Goal: Task Accomplishment & Management: Use online tool/utility

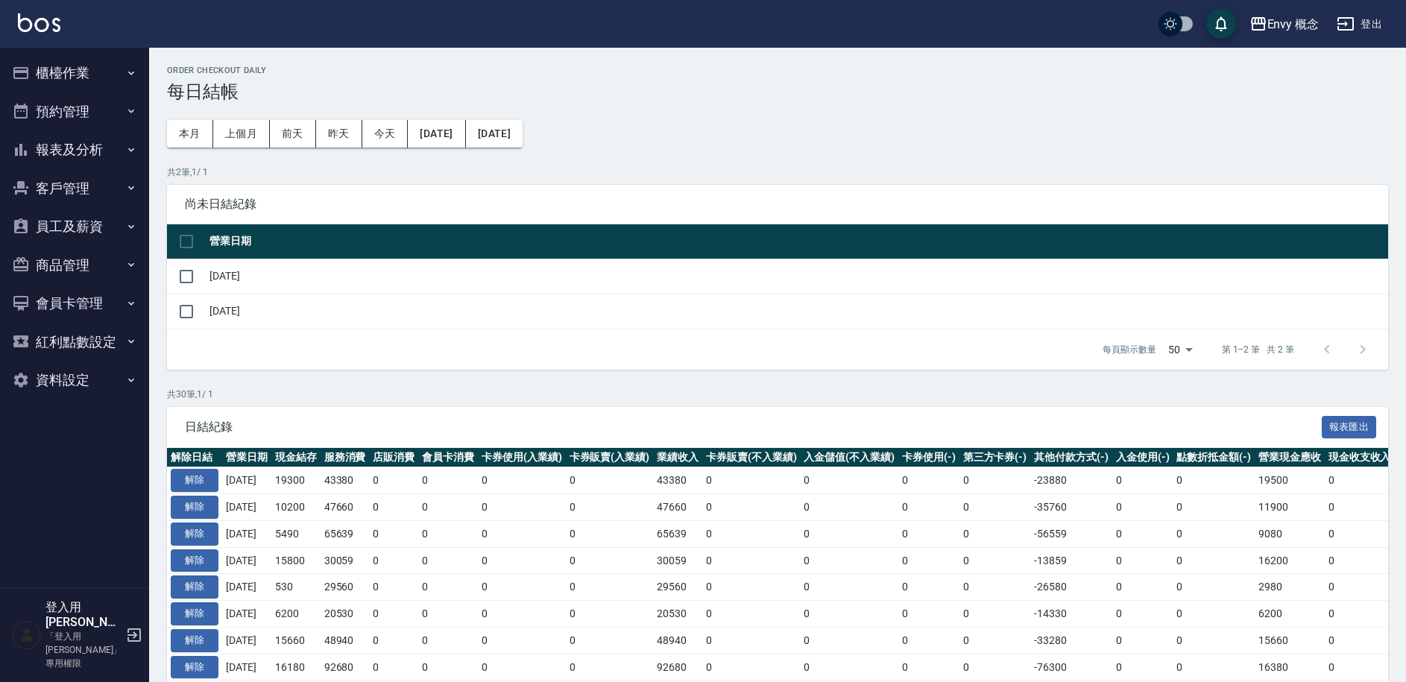
click at [98, 70] on button "櫃檯作業" at bounding box center [74, 73] width 137 height 39
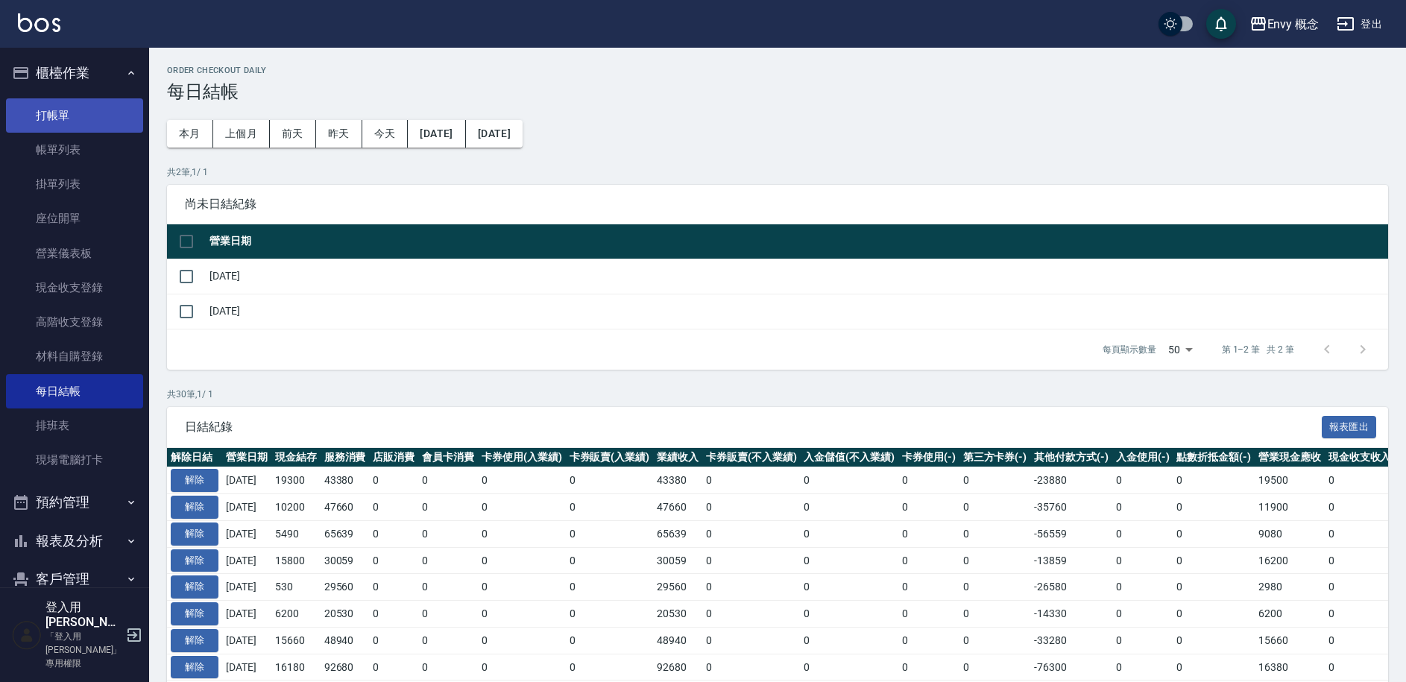
click at [83, 122] on link "打帳單" at bounding box center [74, 115] width 137 height 34
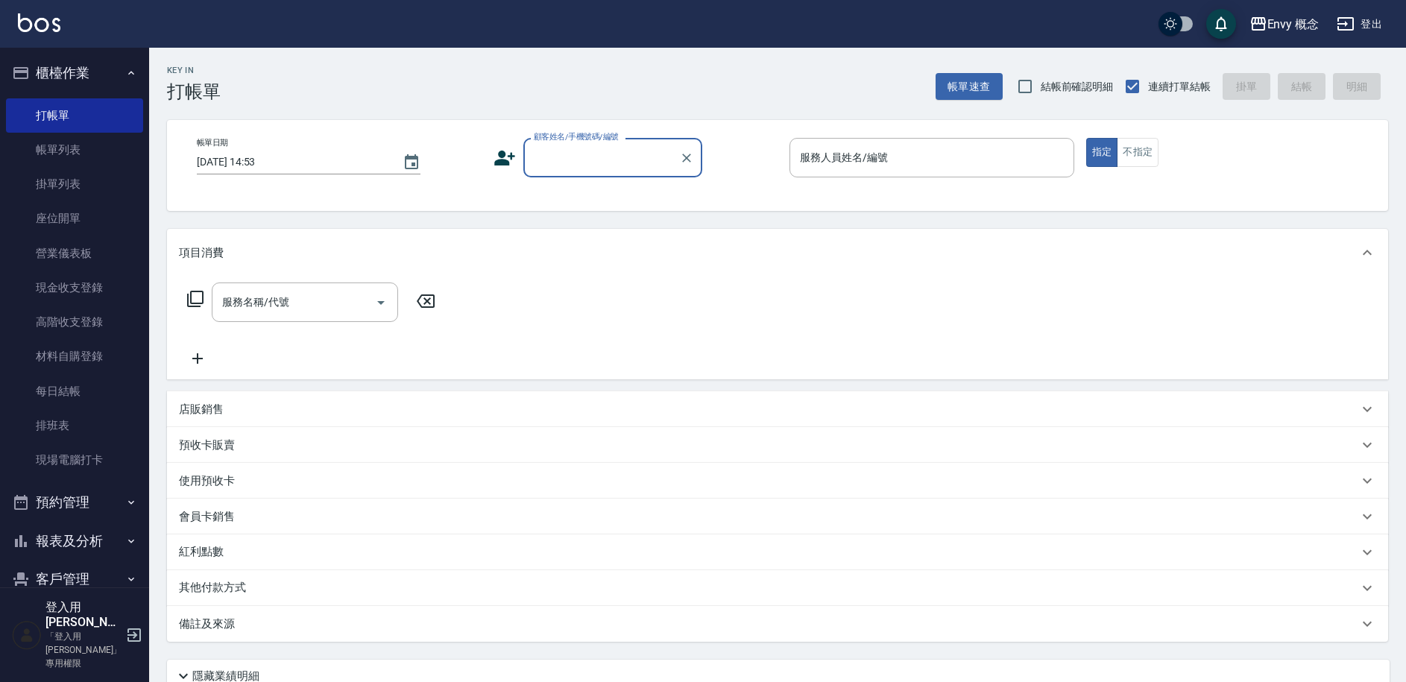
click at [573, 164] on input "顧客姓名/手機號碼/編號" at bounding box center [601, 158] width 143 height 26
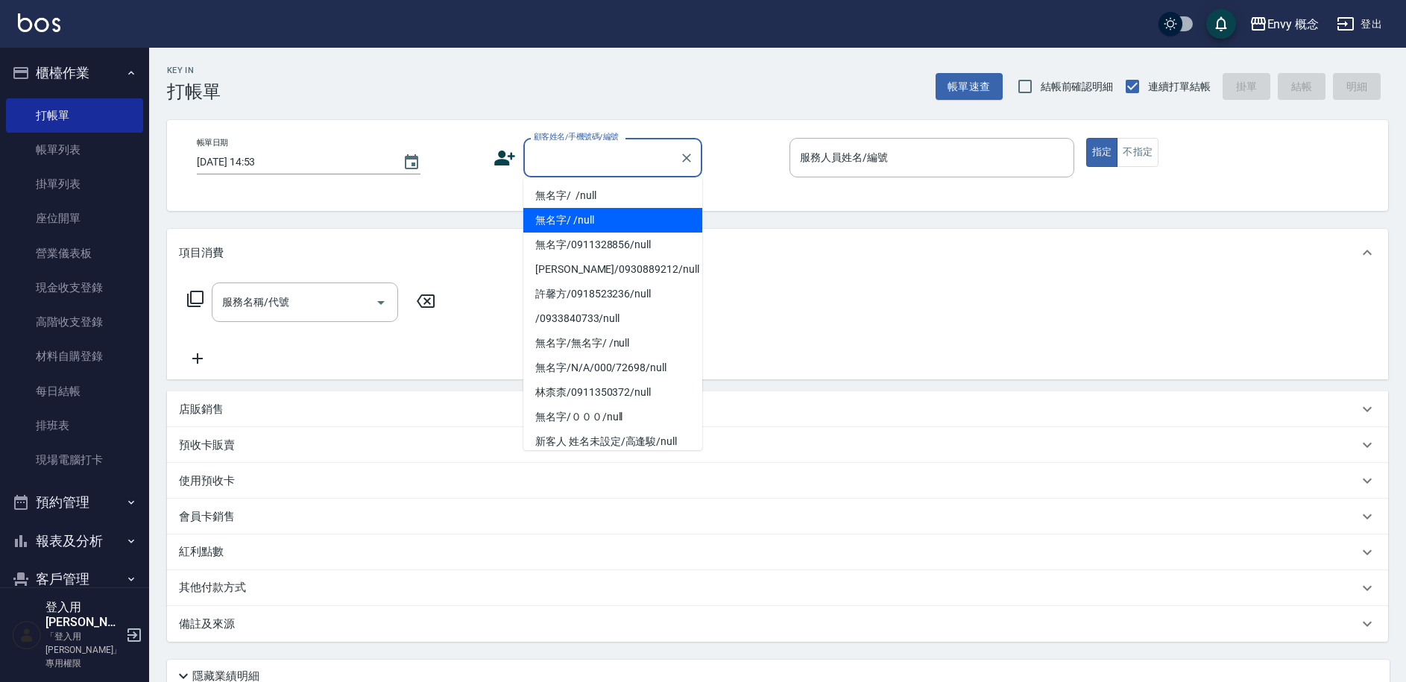
click at [573, 219] on li "無名字/ /null" at bounding box center [612, 220] width 179 height 25
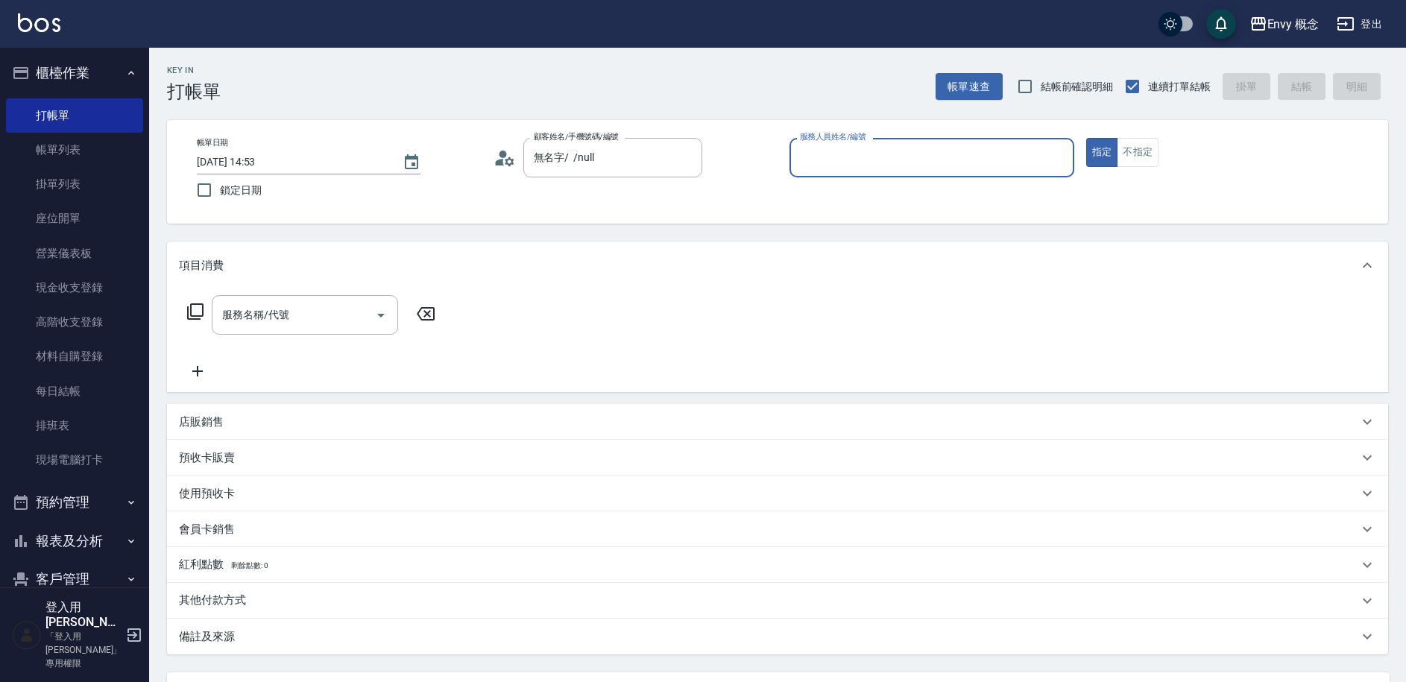
type input "無名字/ /null"
click at [824, 161] on div "服務人員姓名/編號 服務人員姓名/編號" at bounding box center [931, 157] width 285 height 39
click at [832, 159] on input "服務人員姓名/編號" at bounding box center [931, 158] width 271 height 26
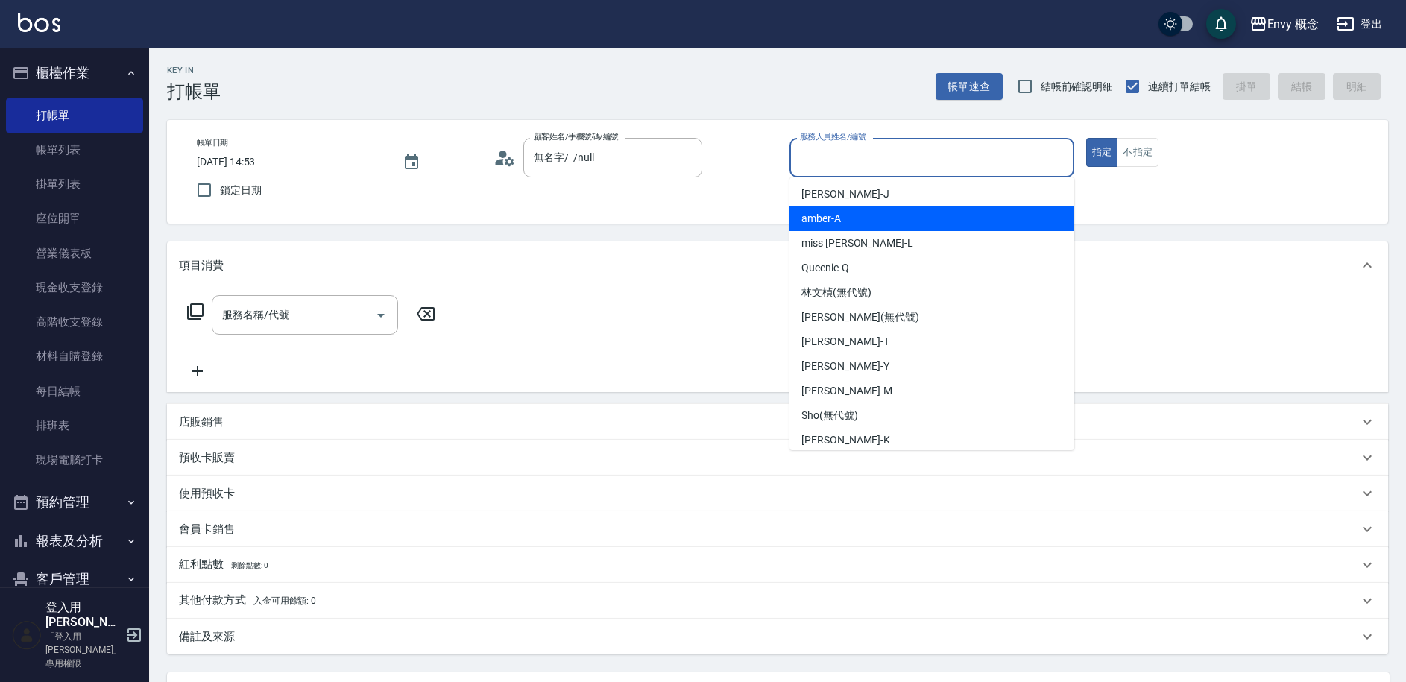
scroll to position [83, 0]
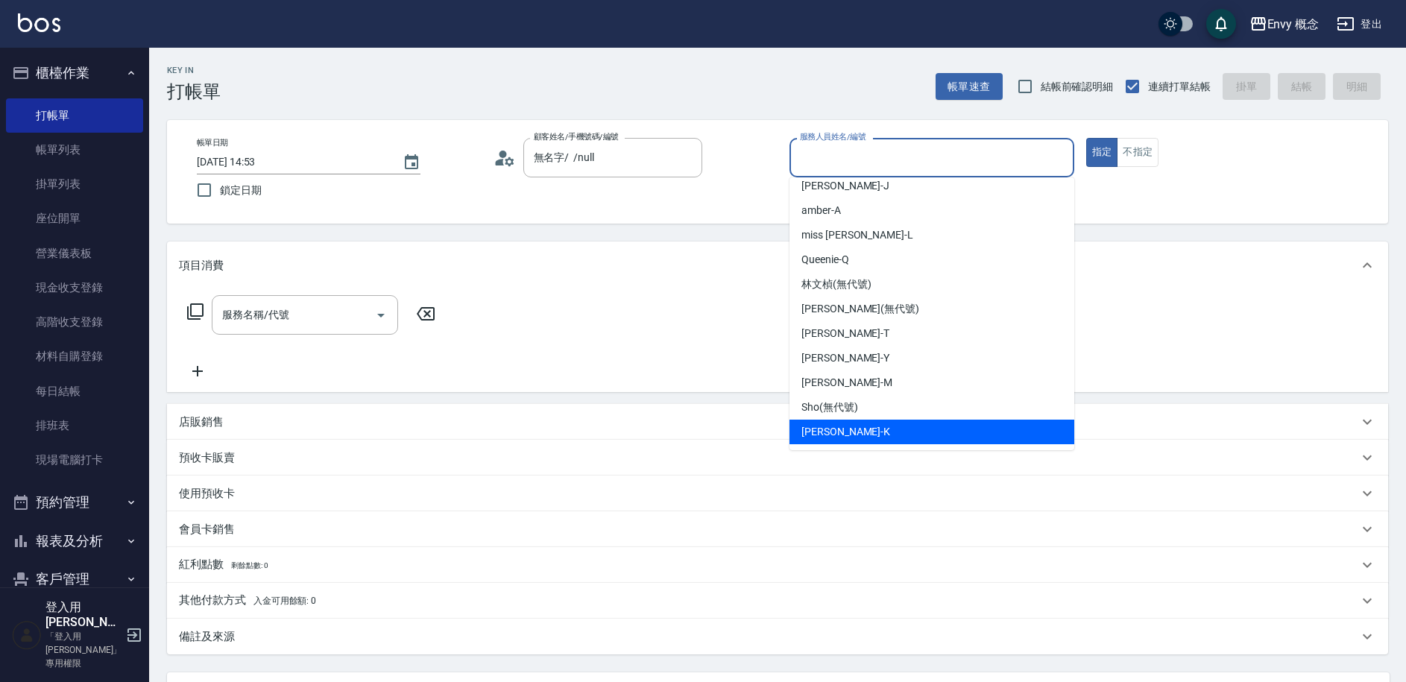
click at [850, 427] on div "[PERSON_NAME]" at bounding box center [931, 432] width 285 height 25
type input "[PERSON_NAME]"
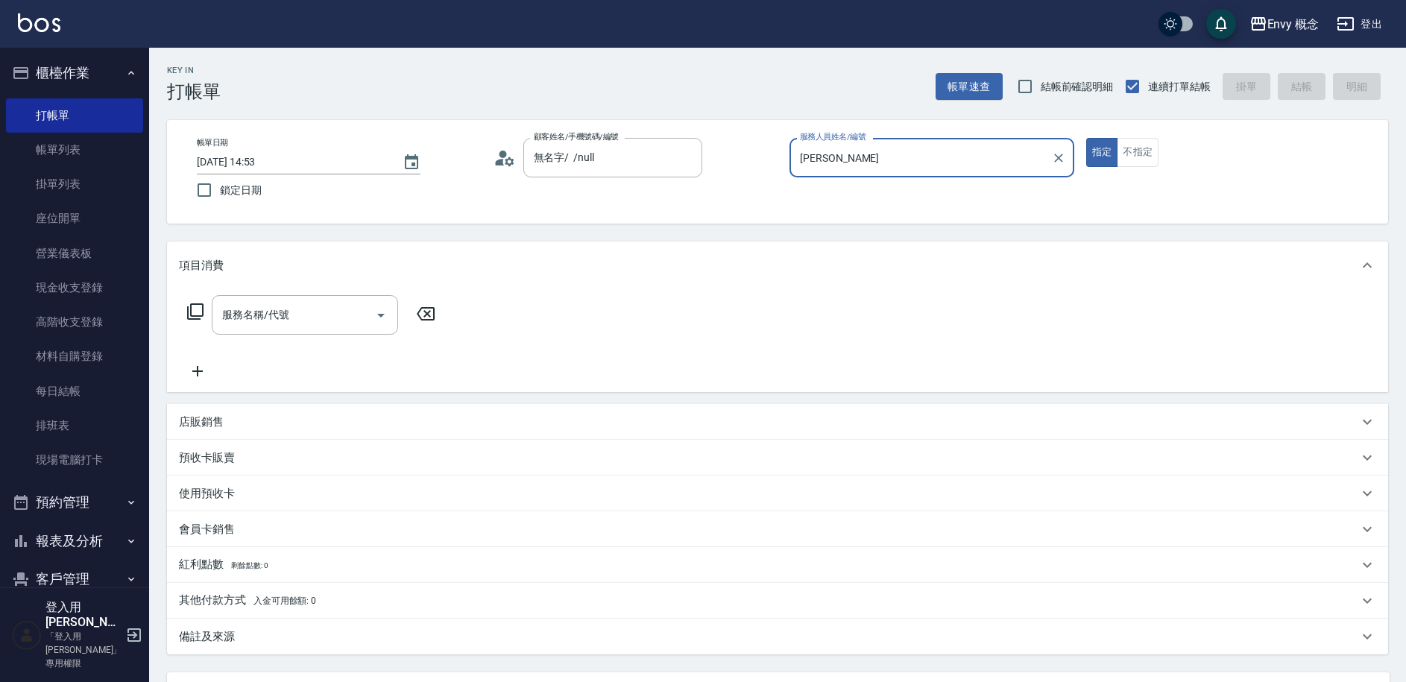
click at [252, 321] on div "服務名稱/代號 服務名稱/代號" at bounding box center [305, 314] width 186 height 39
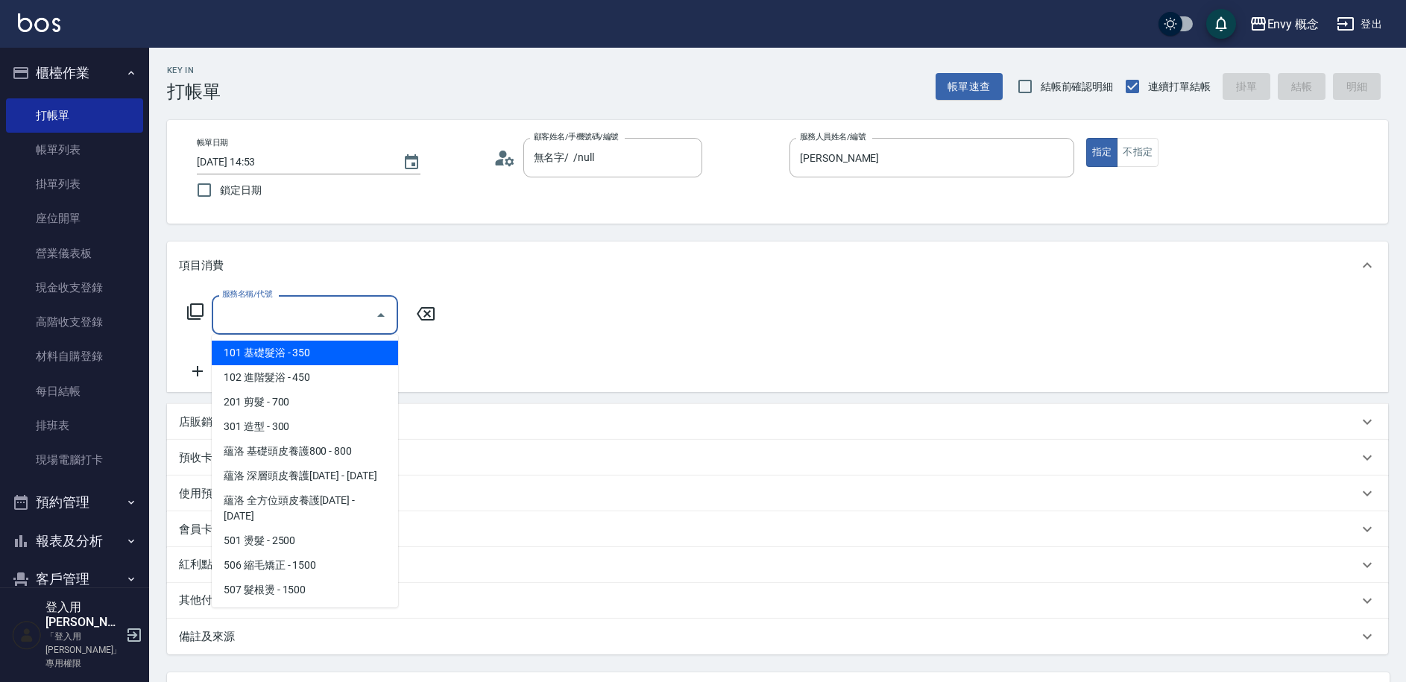
type input "７"
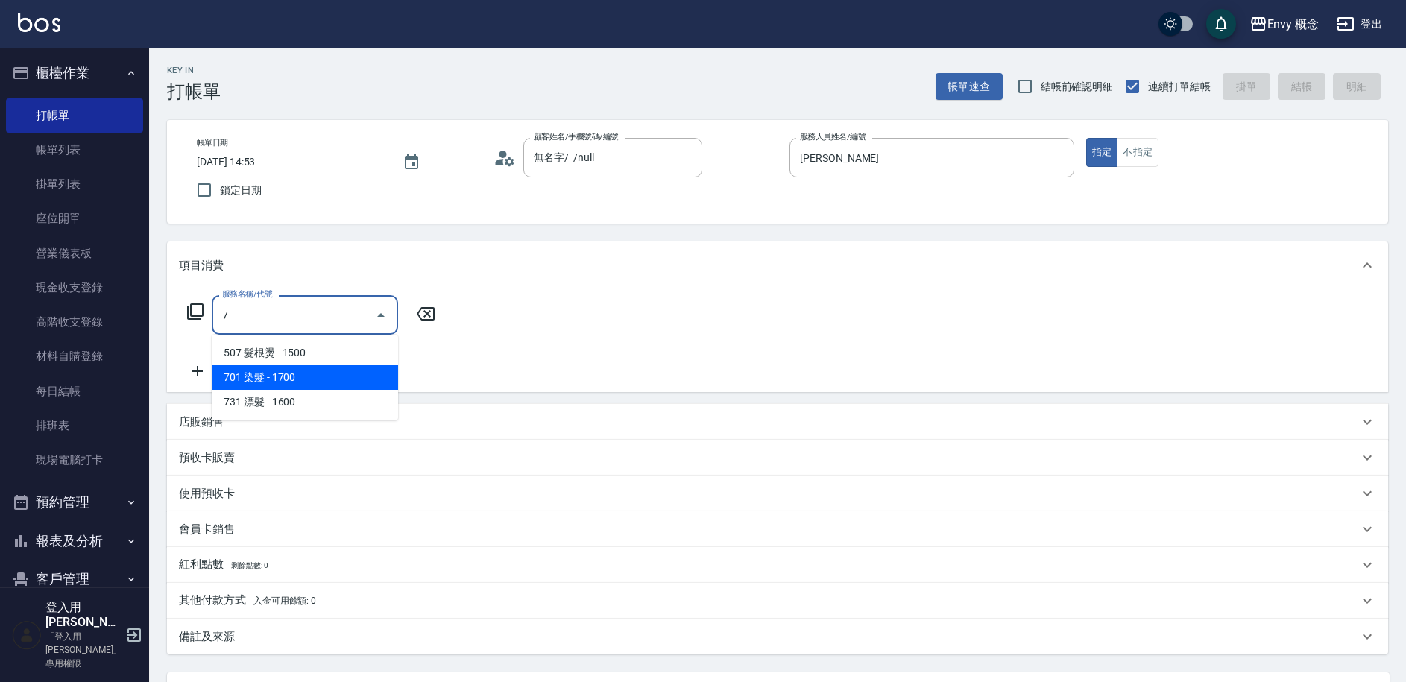
click at [294, 375] on span "701 染髮 - 1700" at bounding box center [305, 377] width 186 height 25
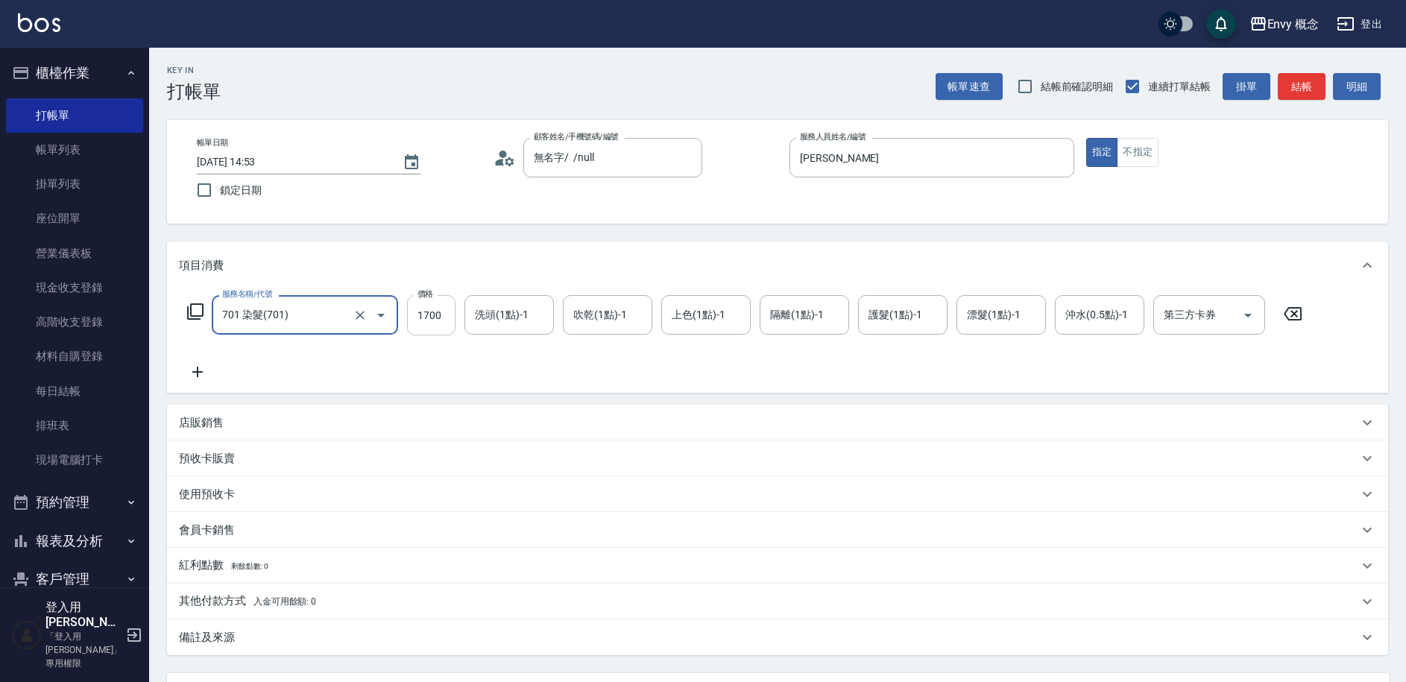
type input "701 染髮(701)"
click at [444, 311] on input "1700" at bounding box center [431, 315] width 48 height 40
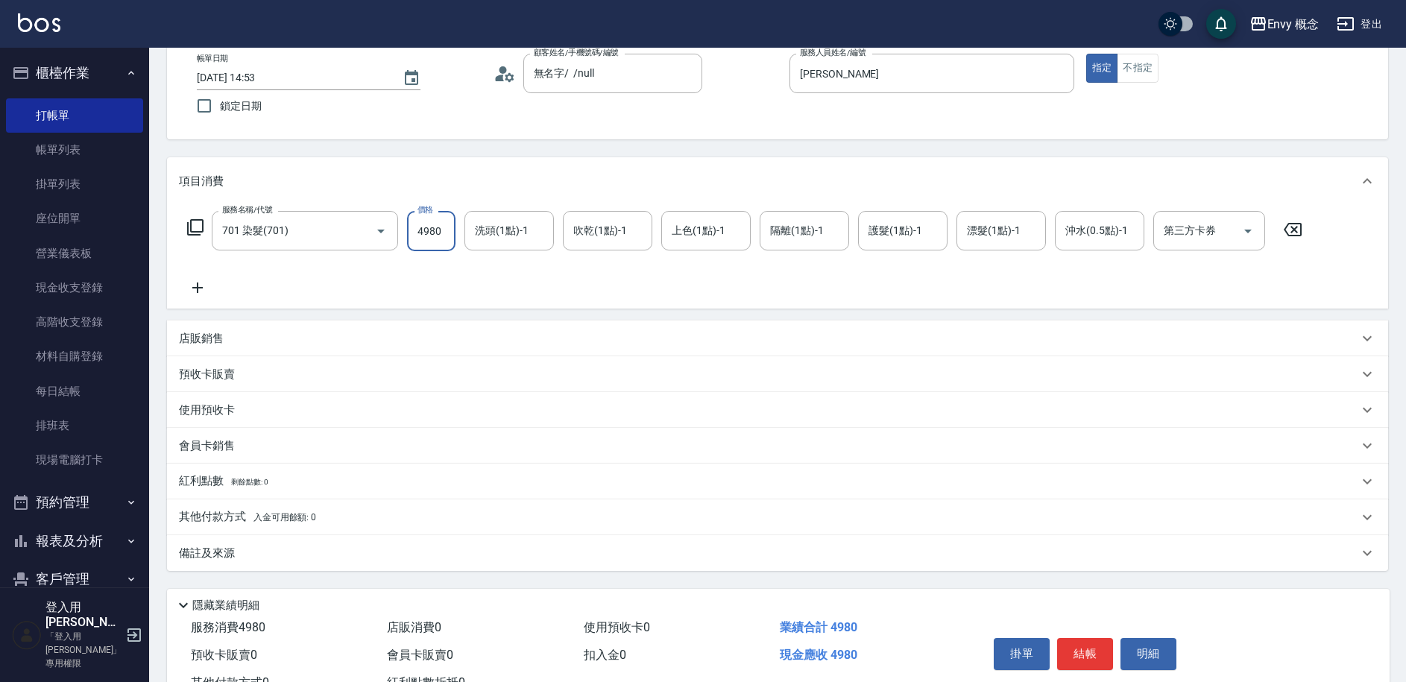
scroll to position [142, 0]
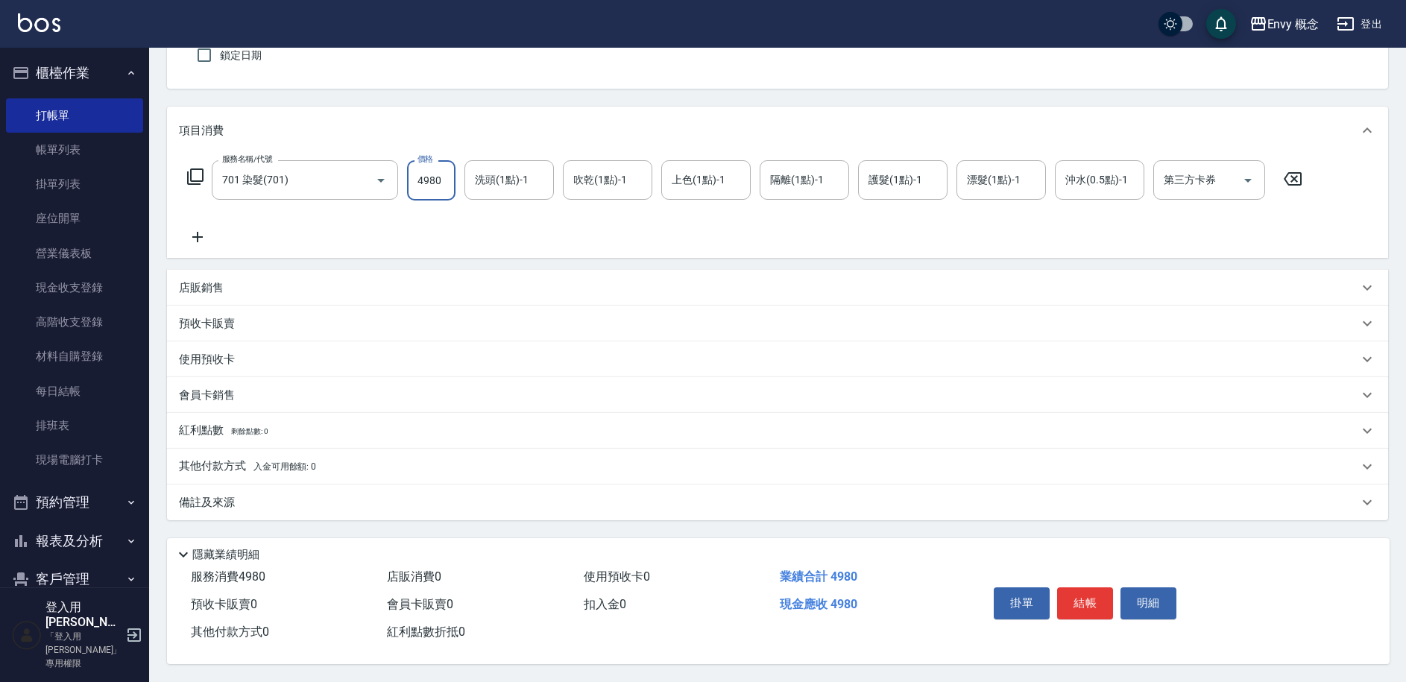
type input "4980"
click at [224, 458] on p "其他付款方式 入金可用餘額: 0" at bounding box center [247, 466] width 137 height 16
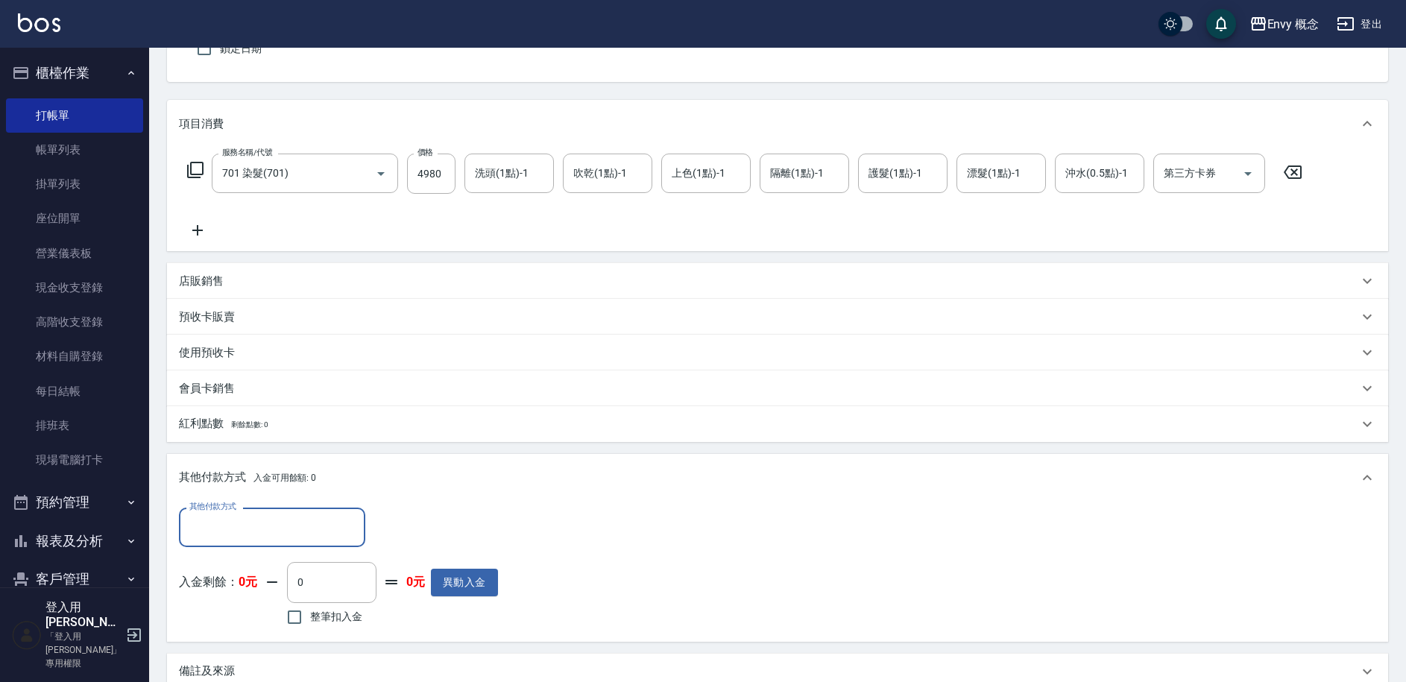
scroll to position [0, 0]
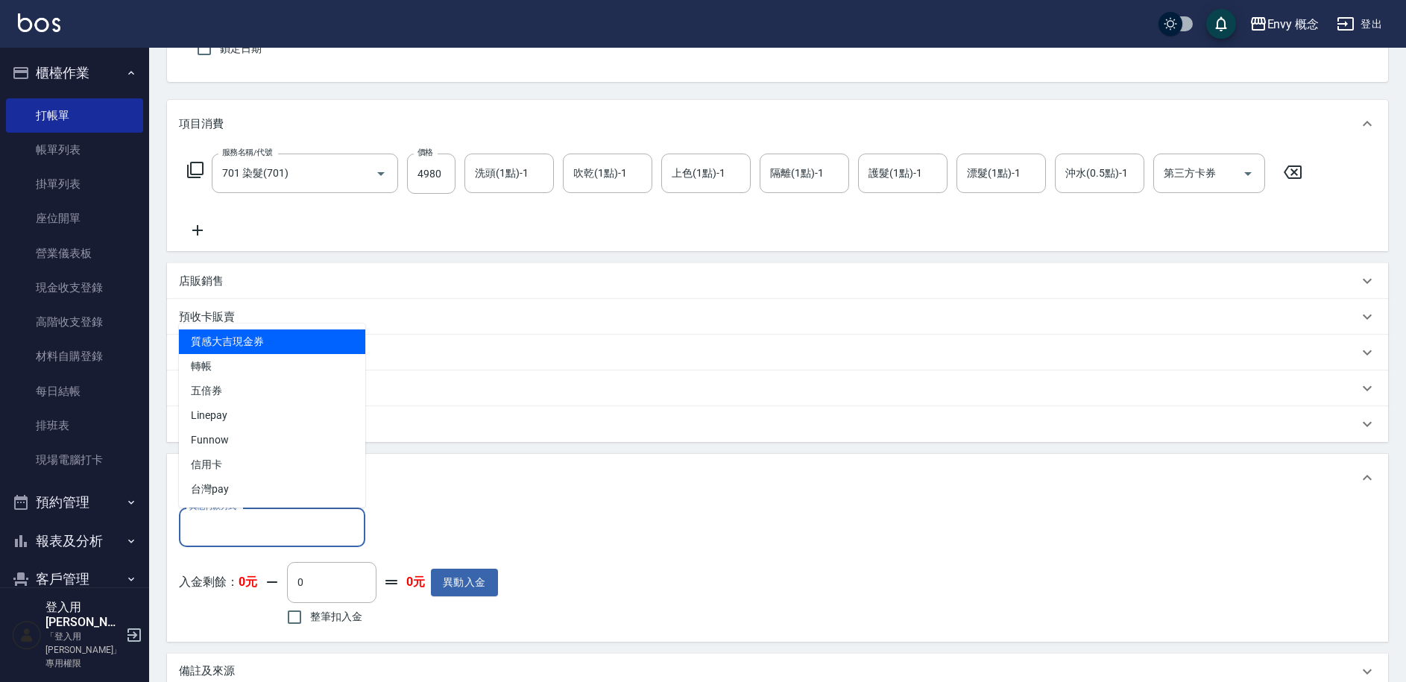
click at [241, 516] on input "其他付款方式" at bounding box center [272, 527] width 173 height 26
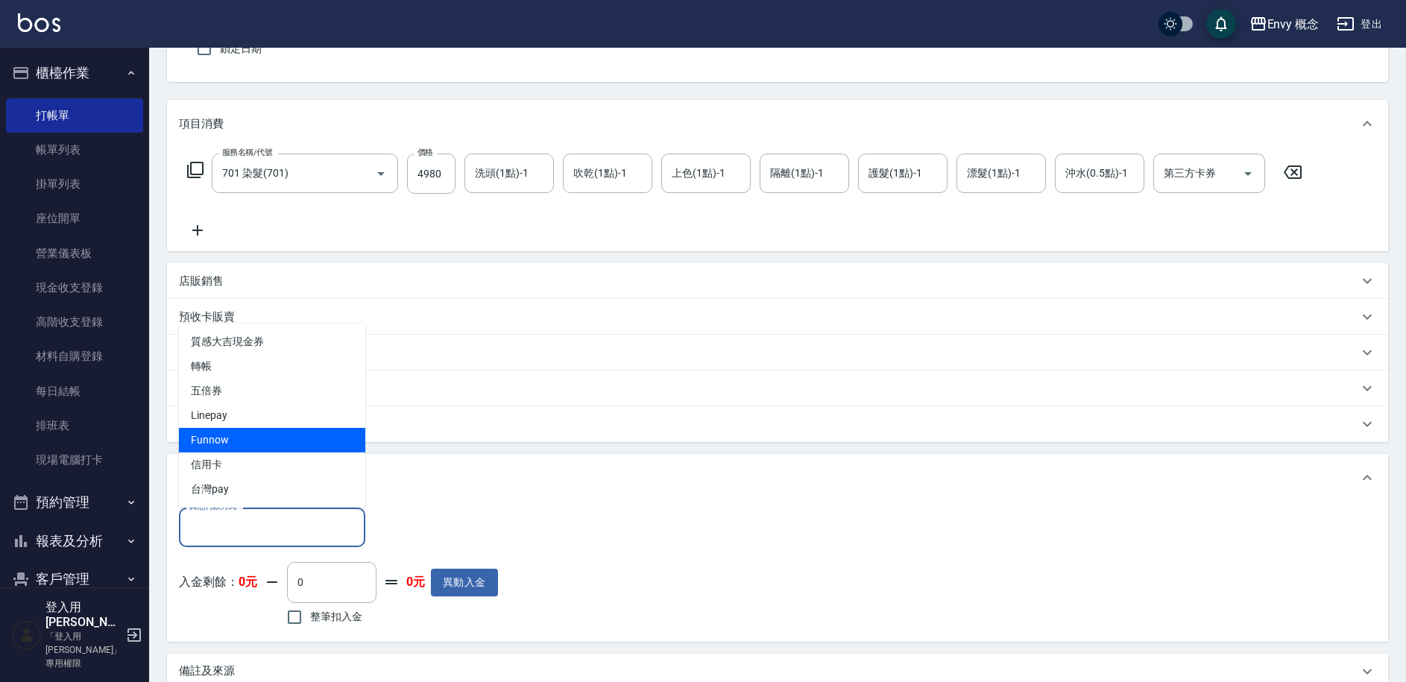
click at [709, 555] on div "其他付款方式 其他付款方式 入金剩餘： 0元 0 ​ 整筆扣入金 0元 異動入金" at bounding box center [777, 568] width 1197 height 121
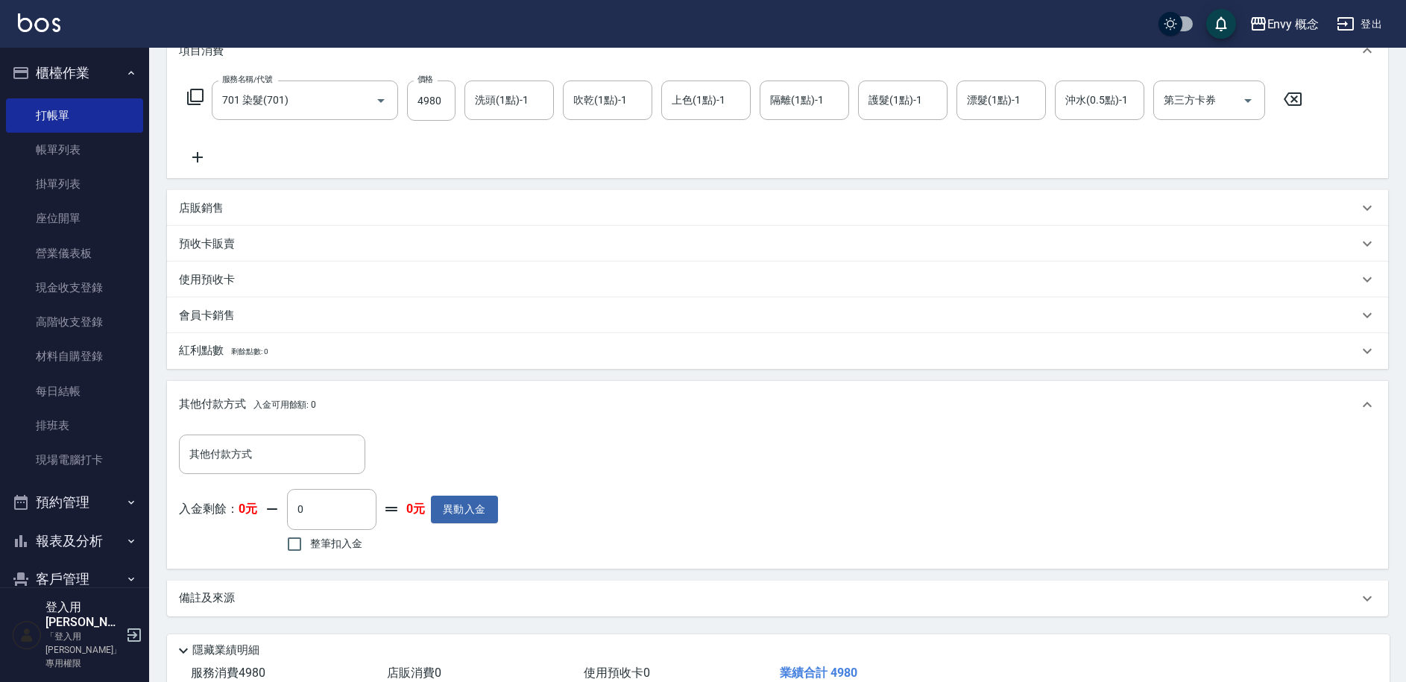
scroll to position [279, 0]
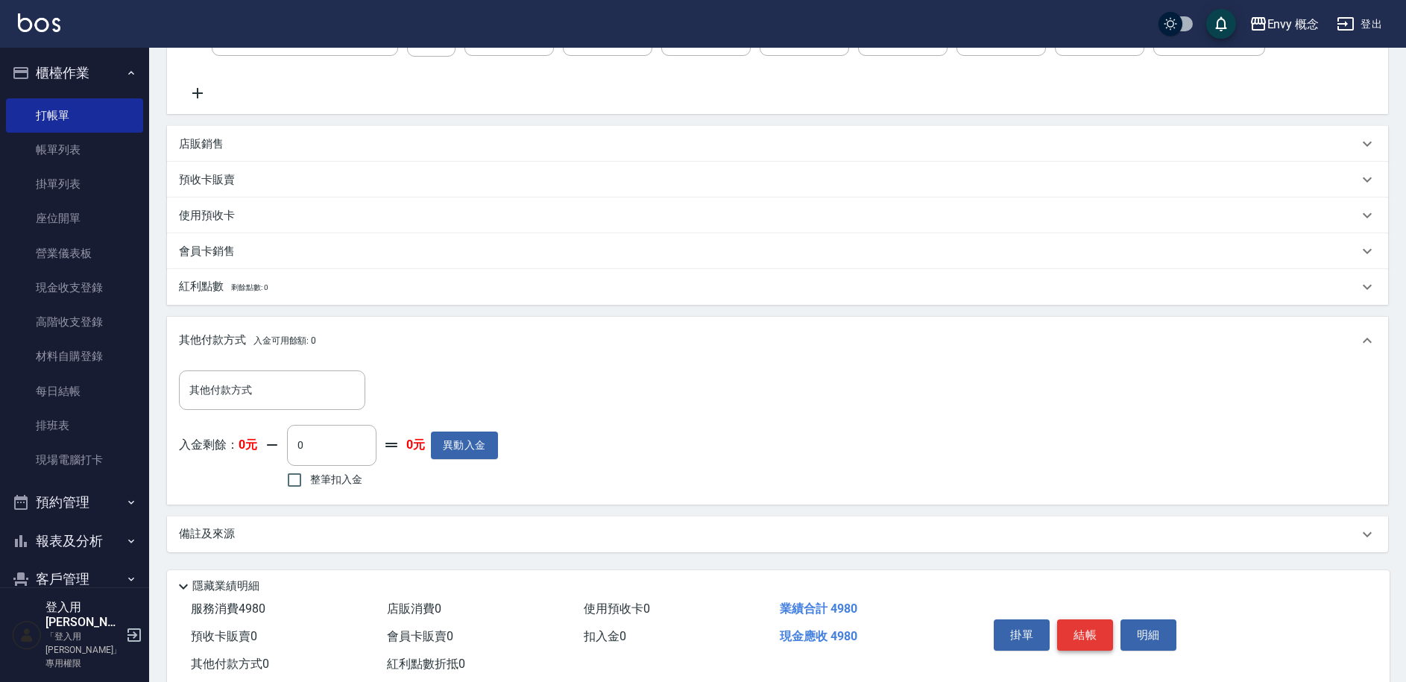
click at [1066, 639] on button "結帳" at bounding box center [1085, 634] width 56 height 31
type input "[DATE] 14:54"
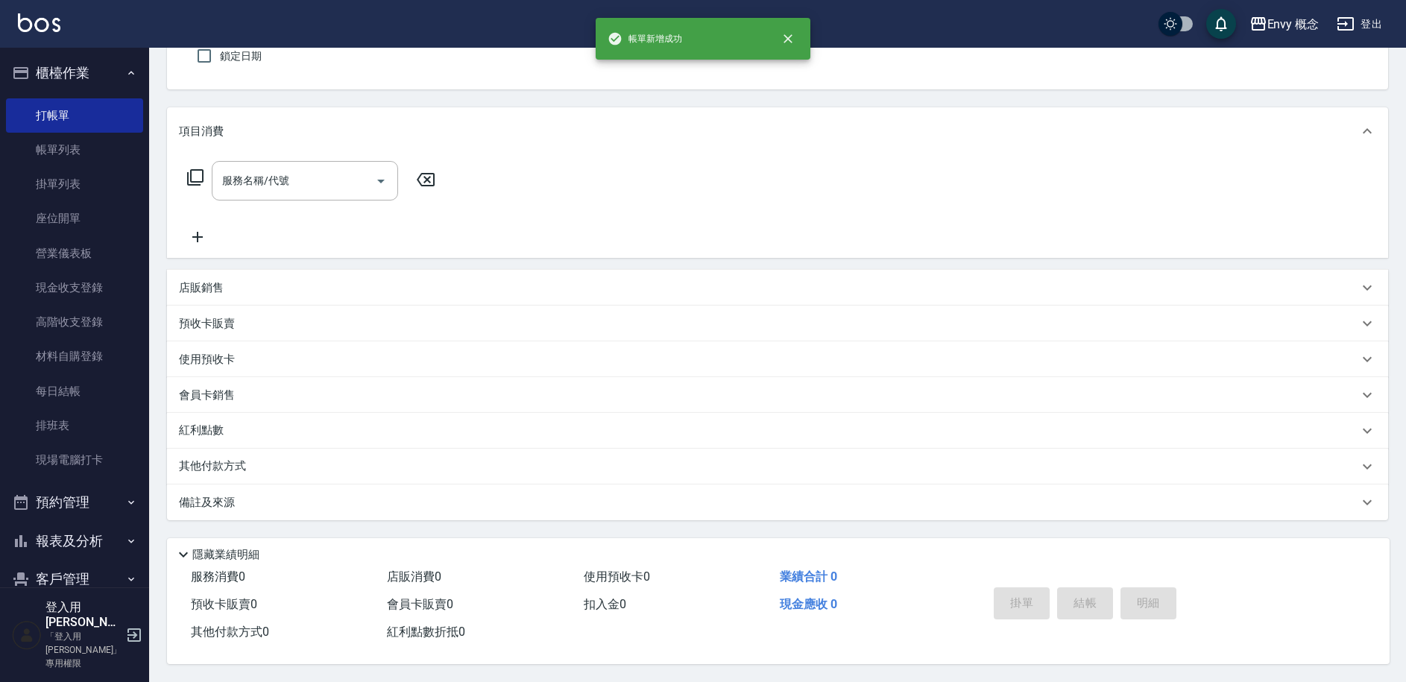
scroll to position [0, 0]
